Goal: Information Seeking & Learning: Learn about a topic

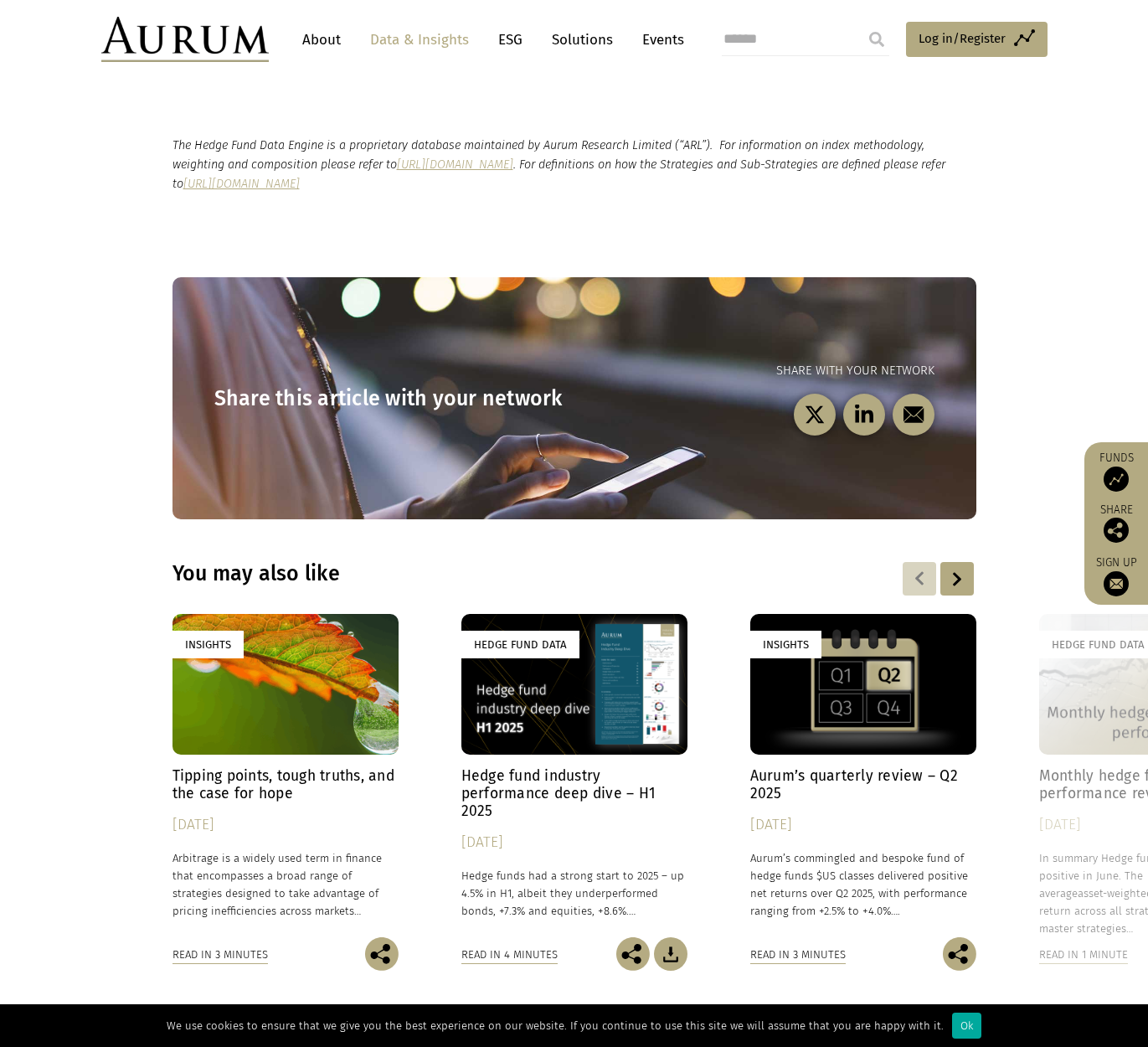
scroll to position [2094, 0]
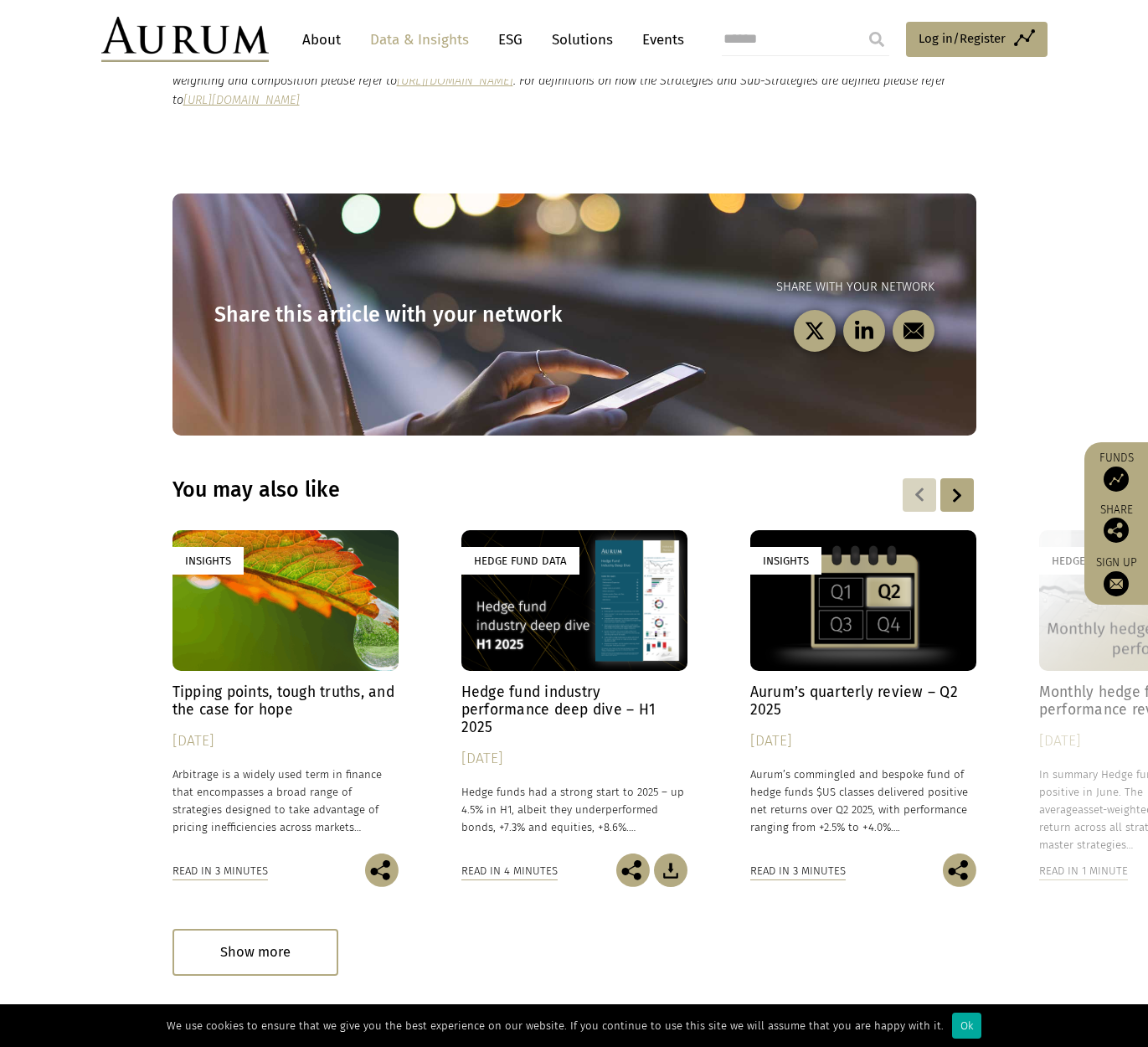
click at [857, 684] on h4 "Aurum’s quarterly review – Q2 2025" at bounding box center [863, 701] width 226 height 35
click at [583, 567] on div "Hedge Fund Data" at bounding box center [574, 601] width 226 height 142
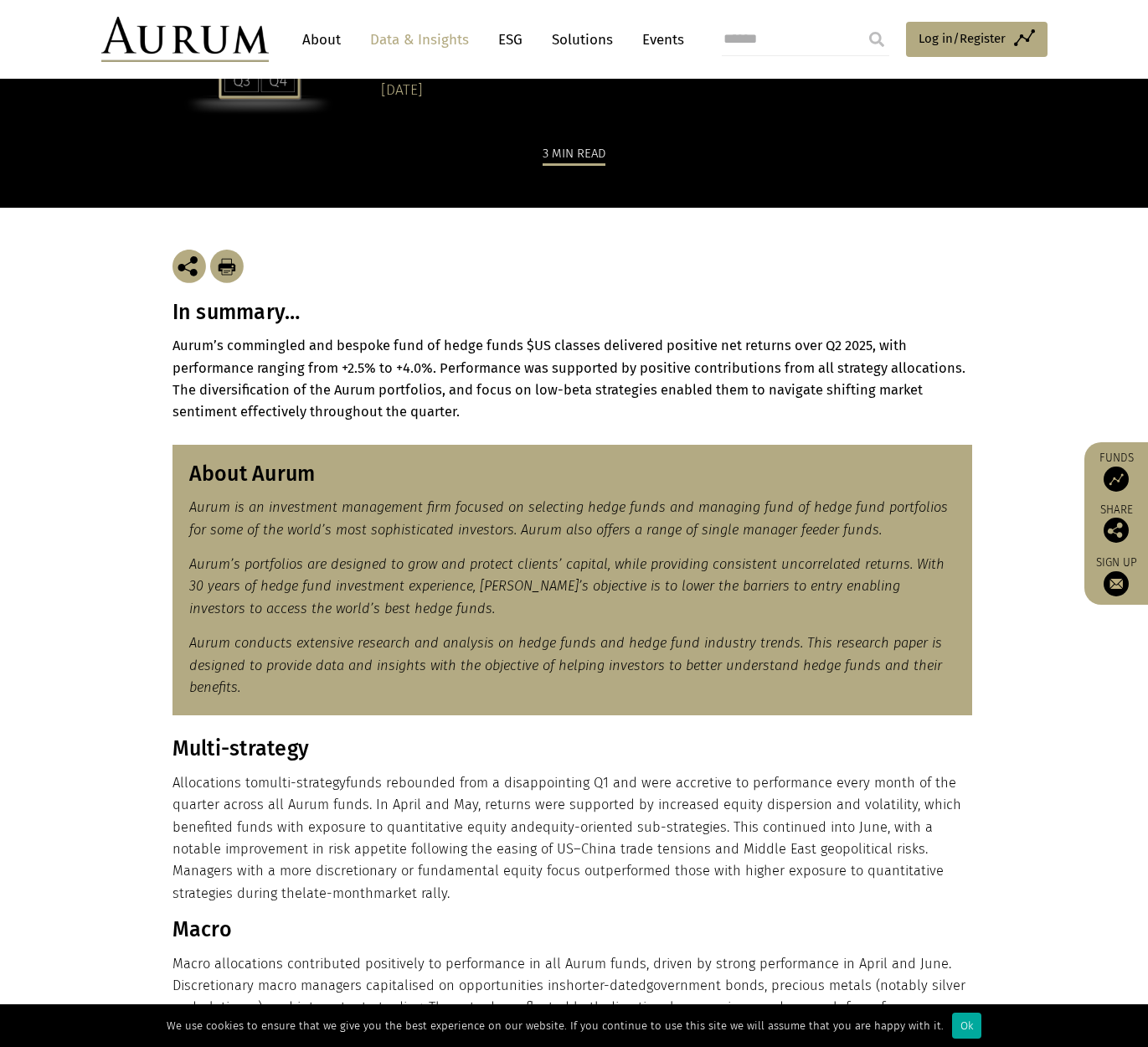
scroll to position [83, 0]
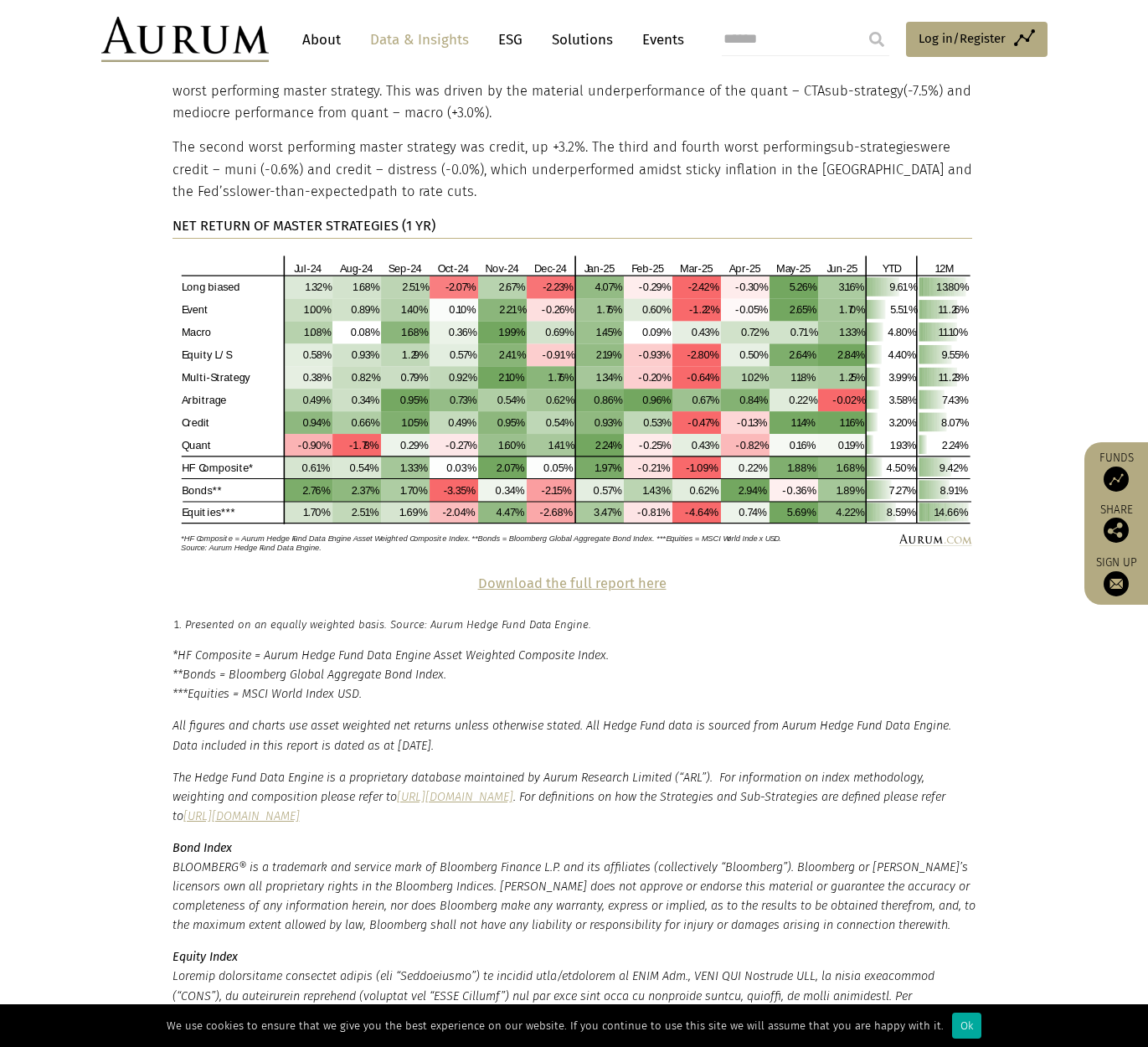
scroll to position [3433, 0]
